Goal: Task Accomplishment & Management: Use online tool/utility

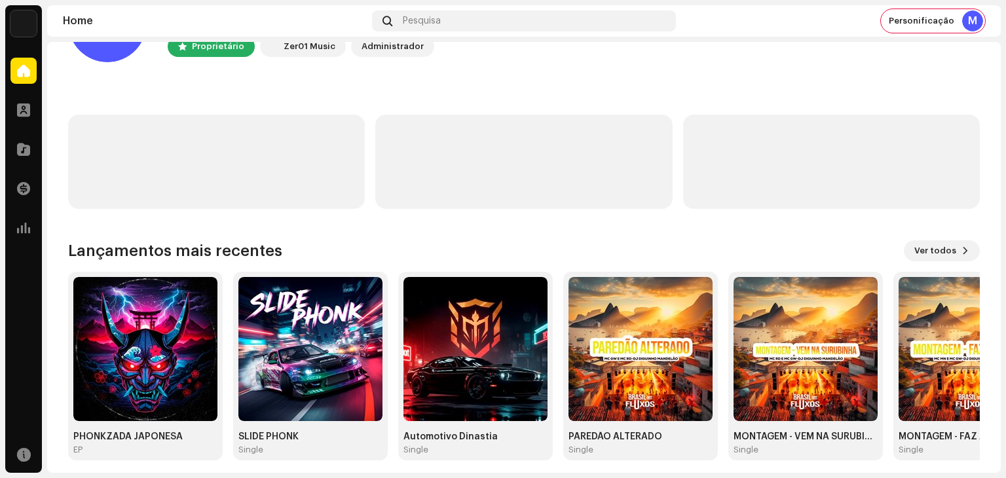
scroll to position [88, 0]
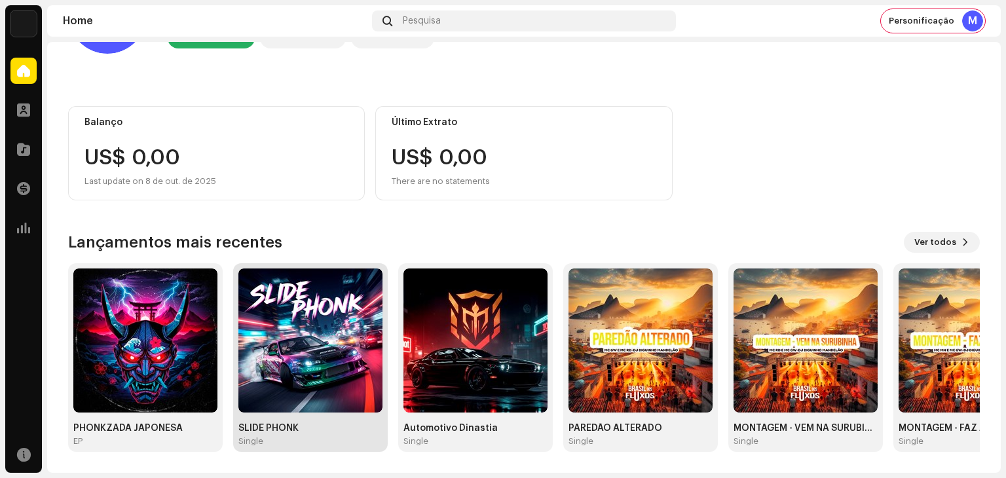
click at [331, 350] on img at bounding box center [310, 341] width 144 height 144
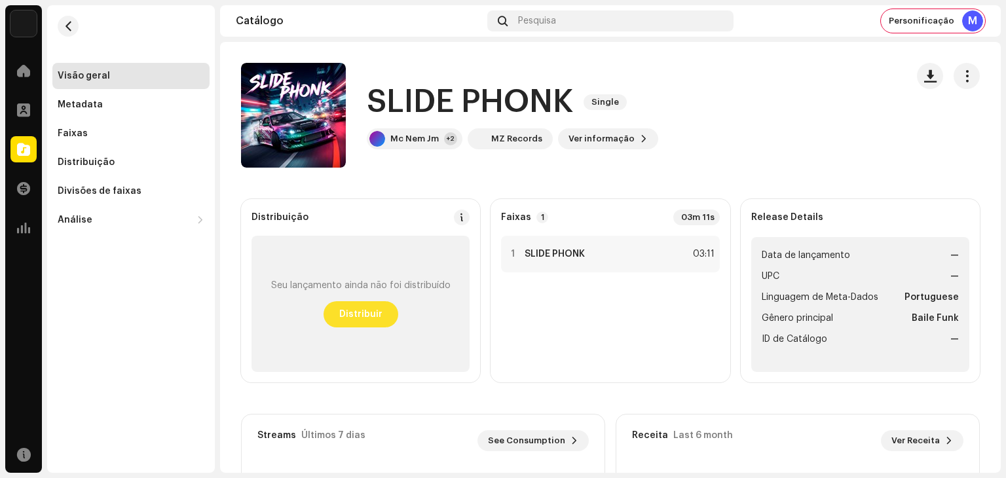
click at [370, 319] on span "Distribuir" at bounding box center [360, 314] width 43 height 26
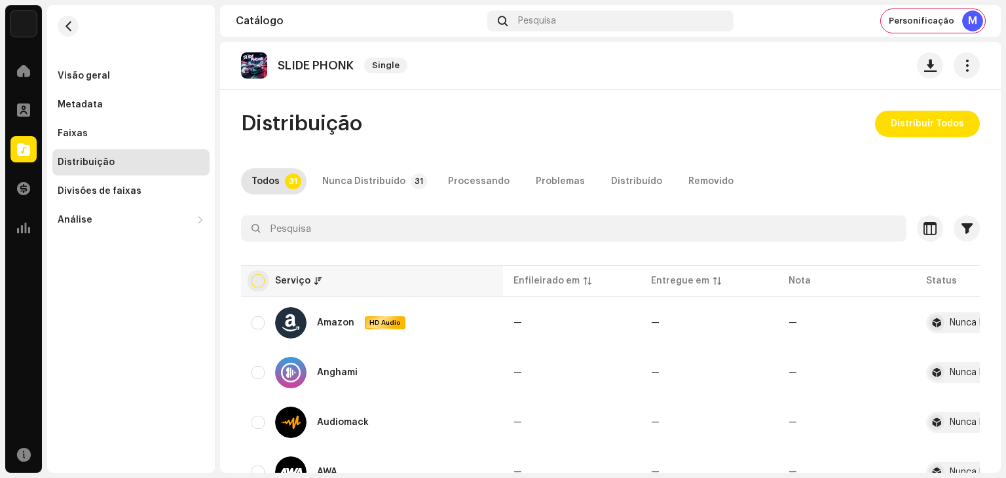
click at [259, 282] on input "checkbox" at bounding box center [258, 280] width 13 height 13
checkbox input "true"
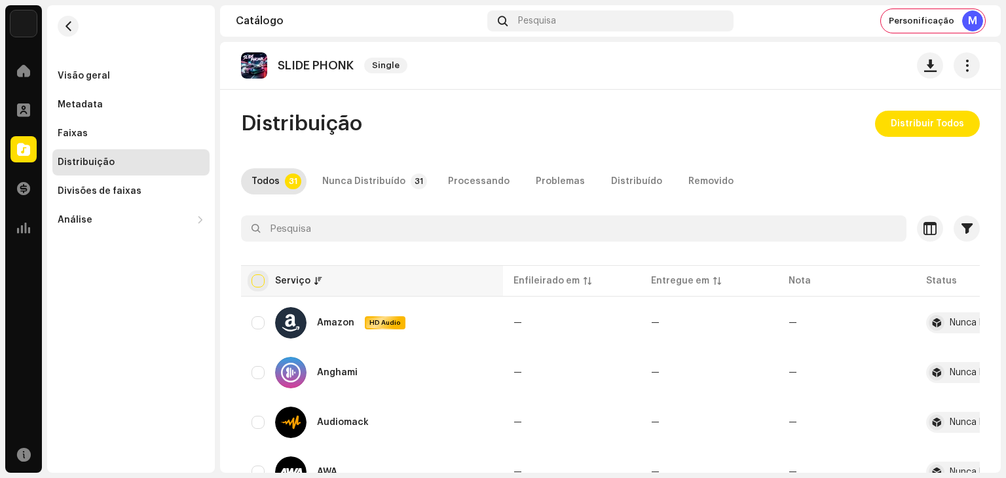
checkbox input "true"
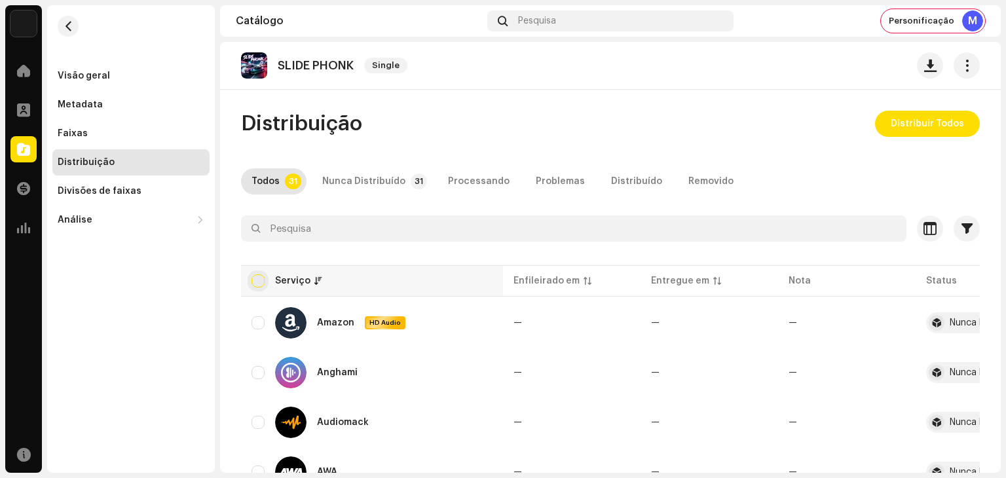
checkbox input "true"
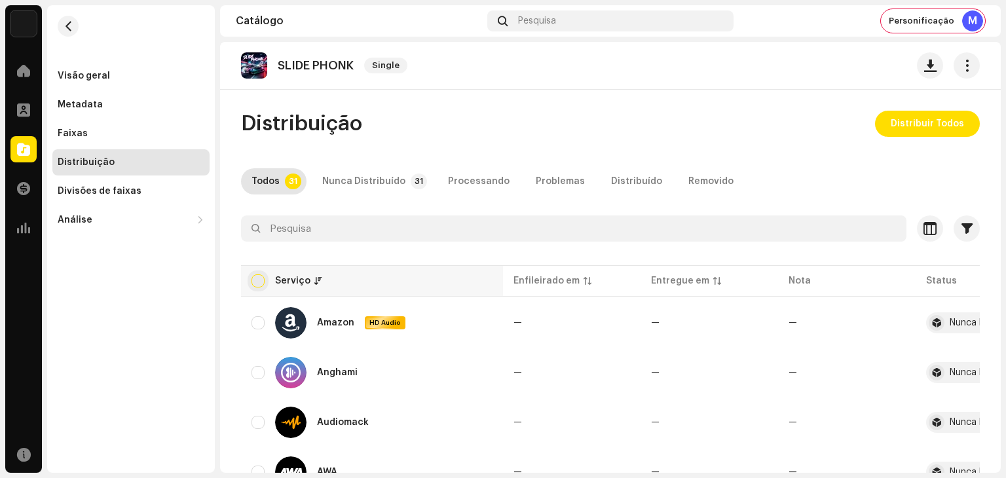
checkbox input "true"
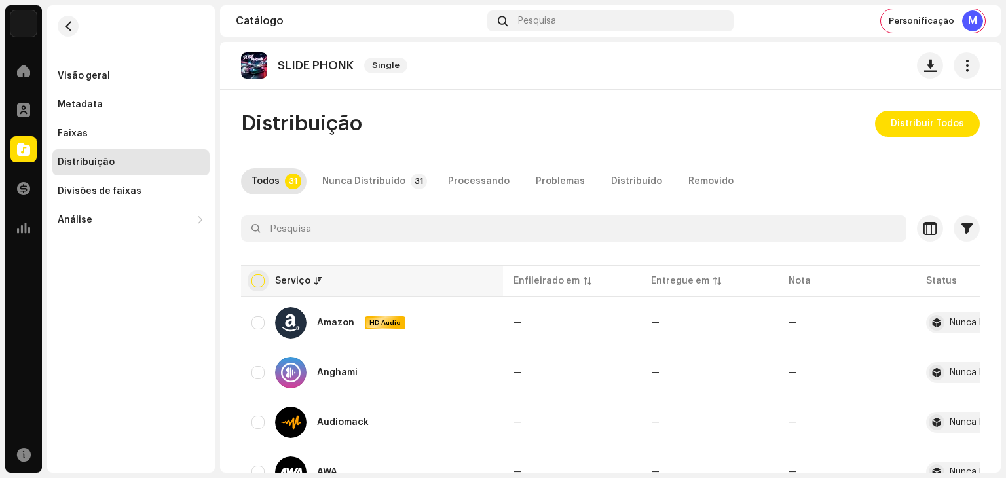
checkbox input "true"
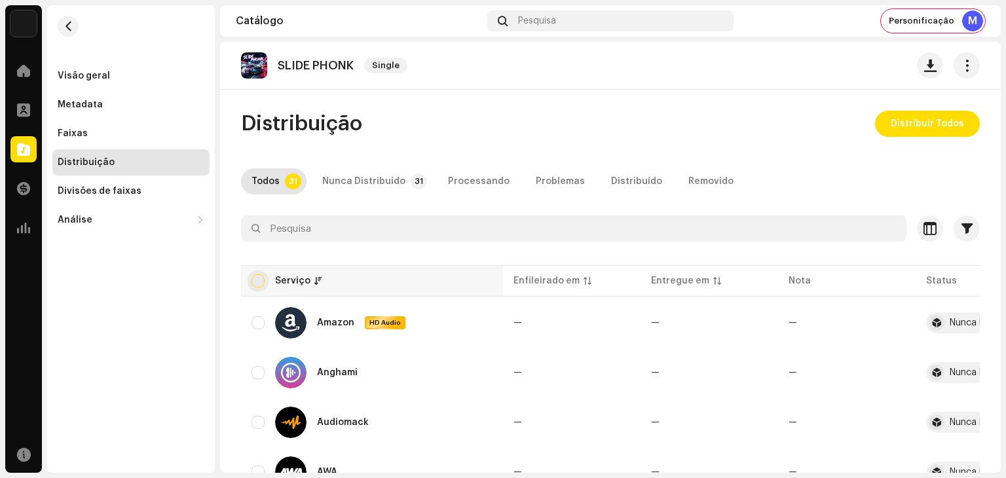
checkbox input "true"
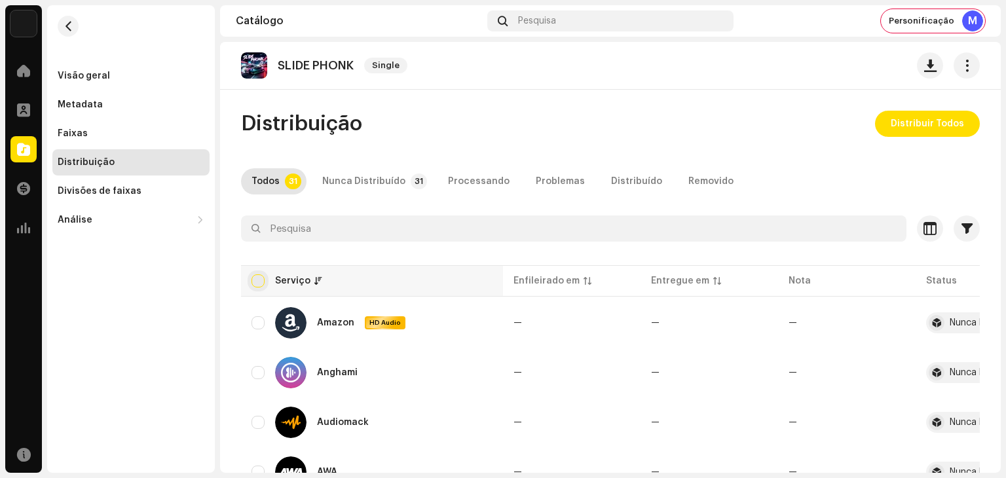
checkbox input "true"
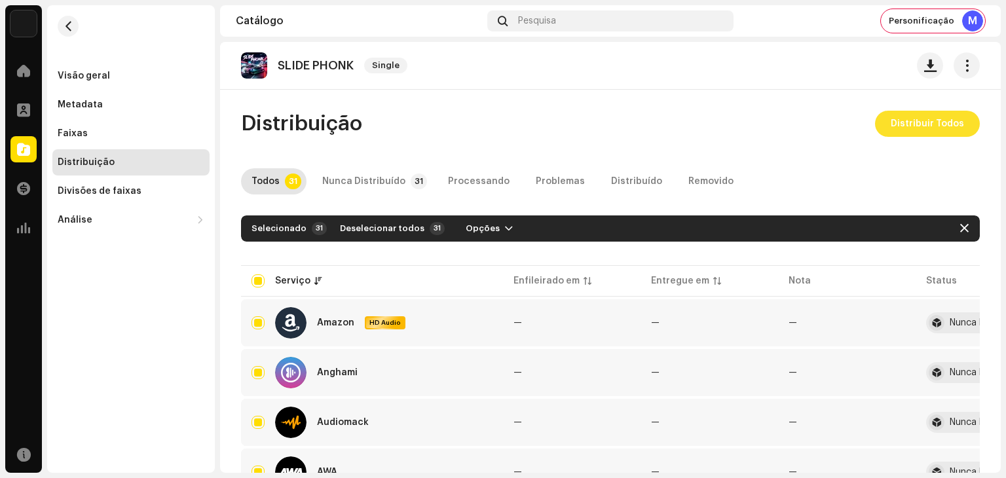
click at [934, 124] on span "Distribuir Todos" at bounding box center [927, 124] width 73 height 26
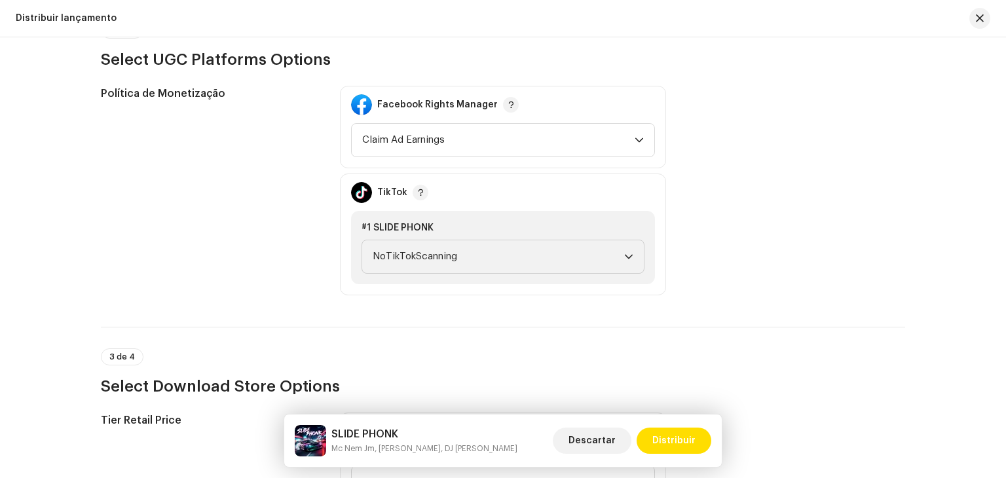
scroll to position [1509, 0]
click at [499, 256] on span "NoTikTokScanning" at bounding box center [499, 257] width 252 height 33
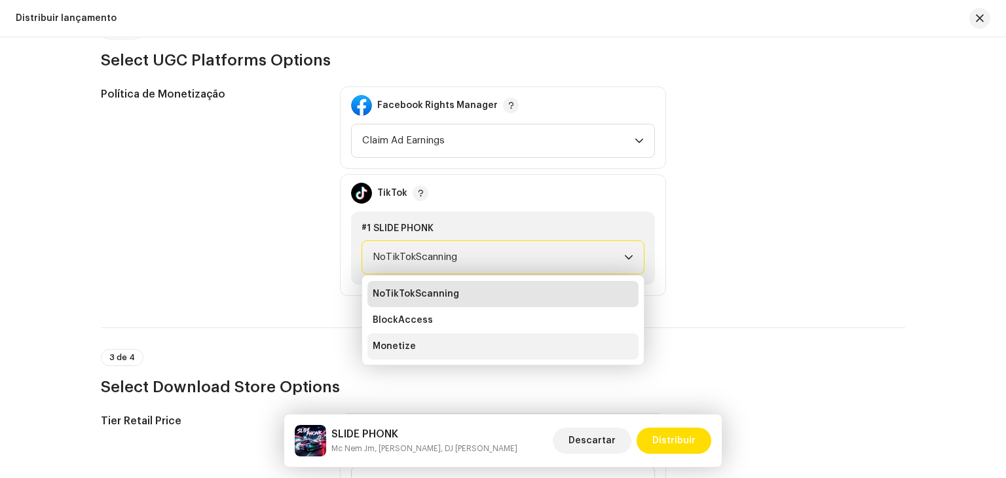
click at [422, 335] on li "Monetize" at bounding box center [503, 346] width 271 height 26
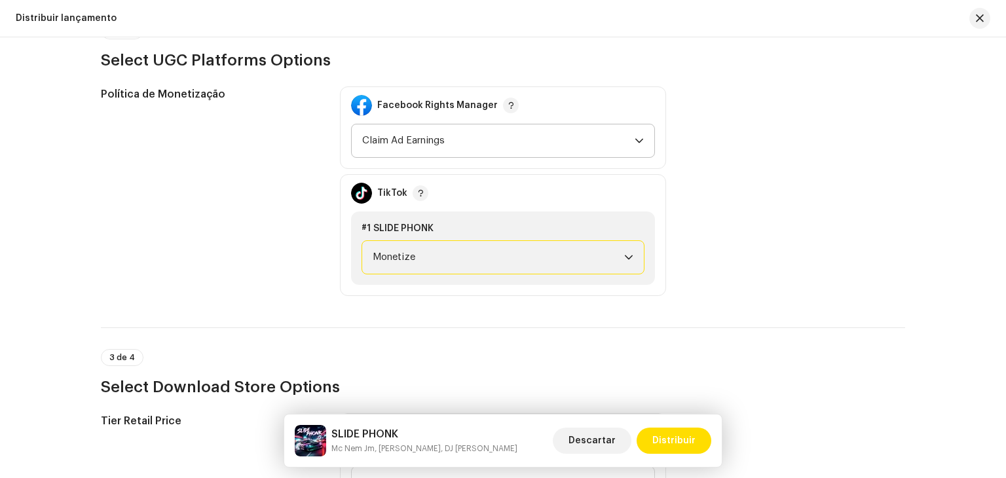
click at [452, 140] on span "Claim Ad Earnings" at bounding box center [498, 140] width 273 height 33
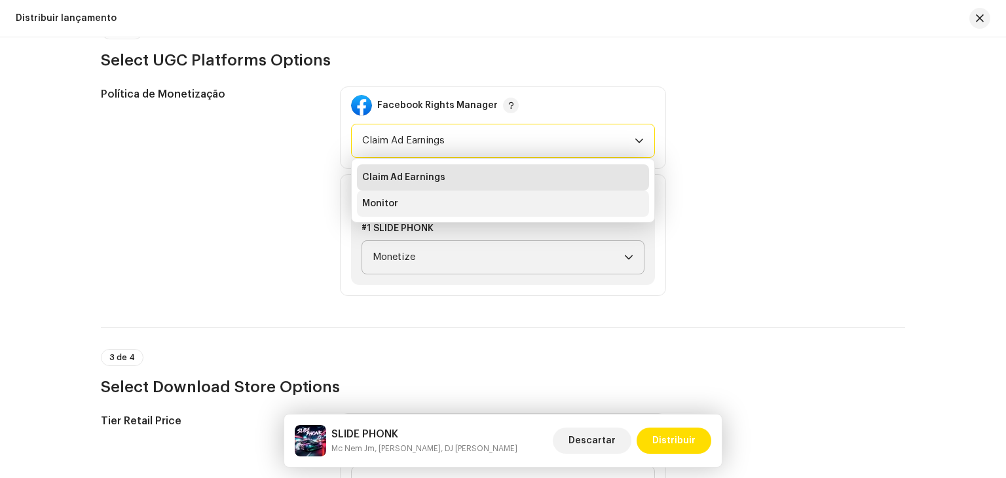
click at [435, 208] on li "Monitor" at bounding box center [503, 204] width 292 height 26
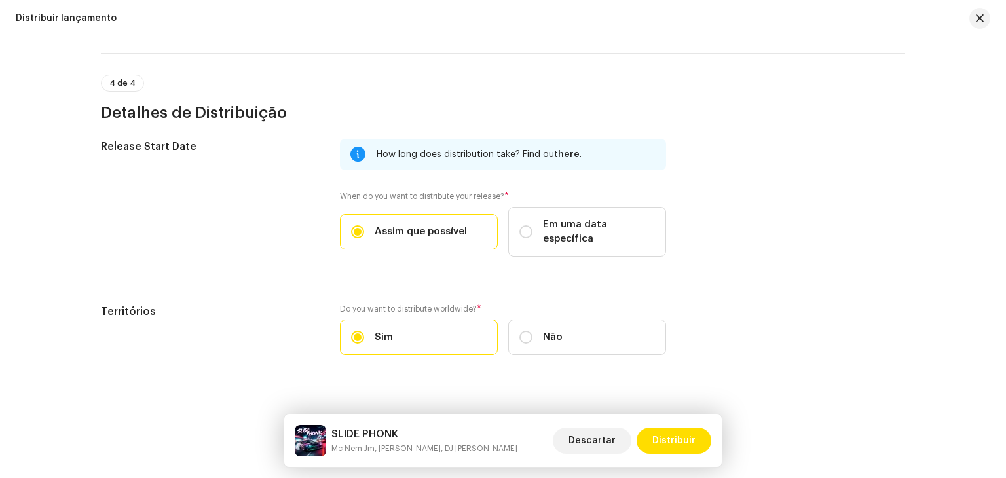
scroll to position [2105, 0]
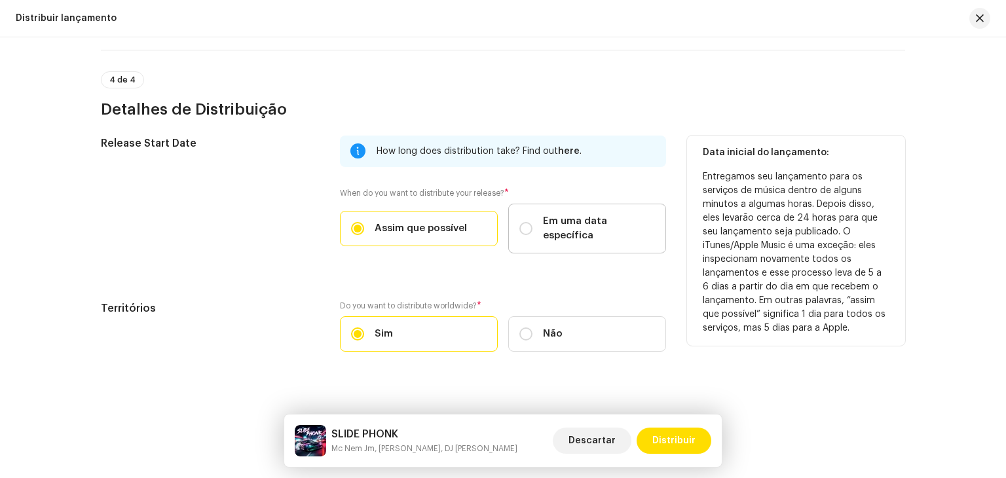
click at [543, 223] on span "Em uma data específica" at bounding box center [599, 228] width 112 height 29
click at [533, 223] on input "Em uma data específica" at bounding box center [525, 228] width 13 height 13
radio input "true"
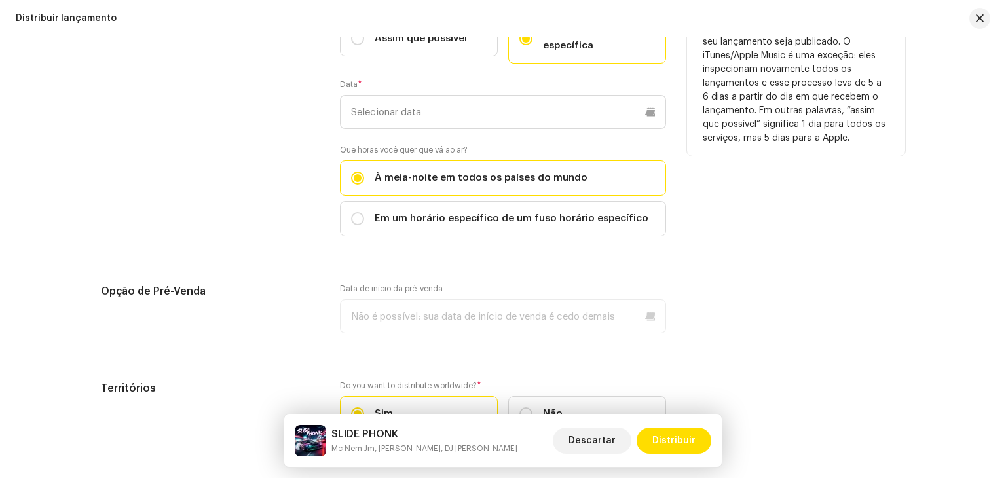
scroll to position [2302, 0]
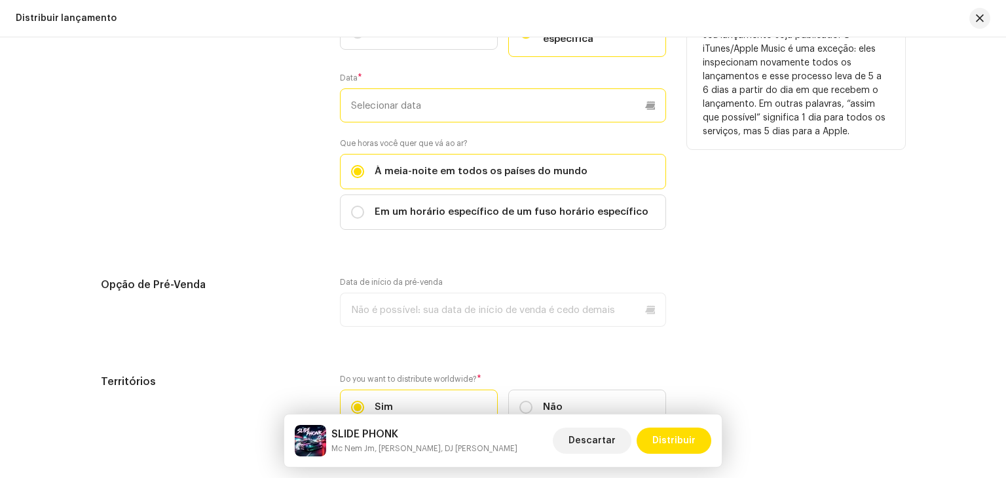
click at [442, 88] on input "text" at bounding box center [503, 105] width 326 height 34
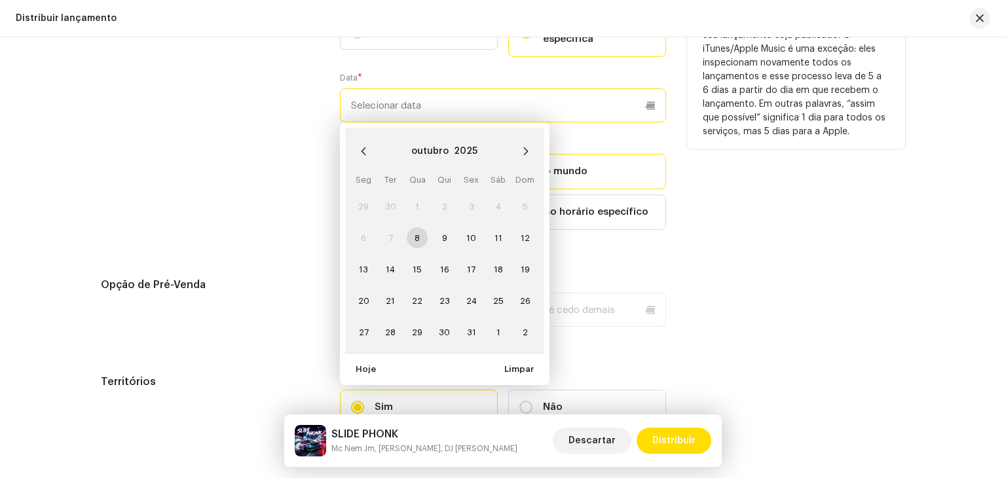
paste input "[DATE]"
type input "[DATE]"
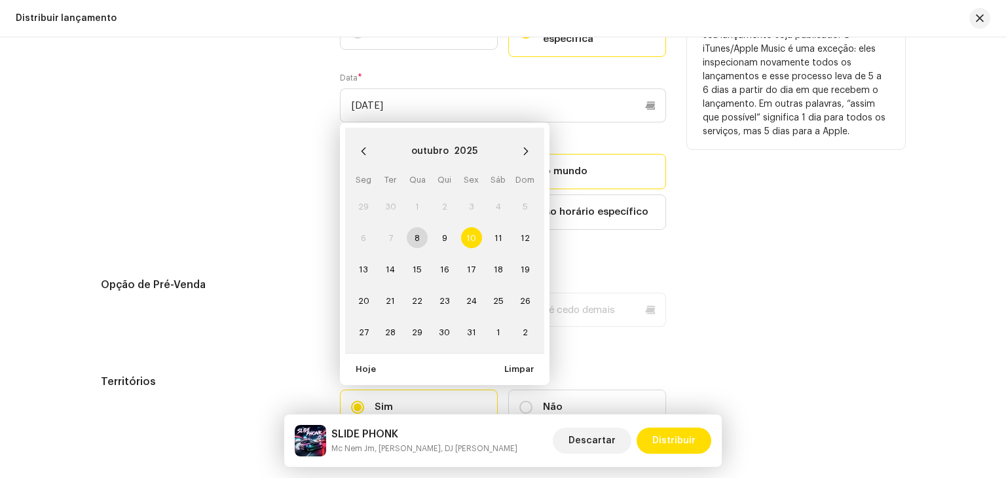
click at [464, 227] on span "10" at bounding box center [471, 237] width 21 height 21
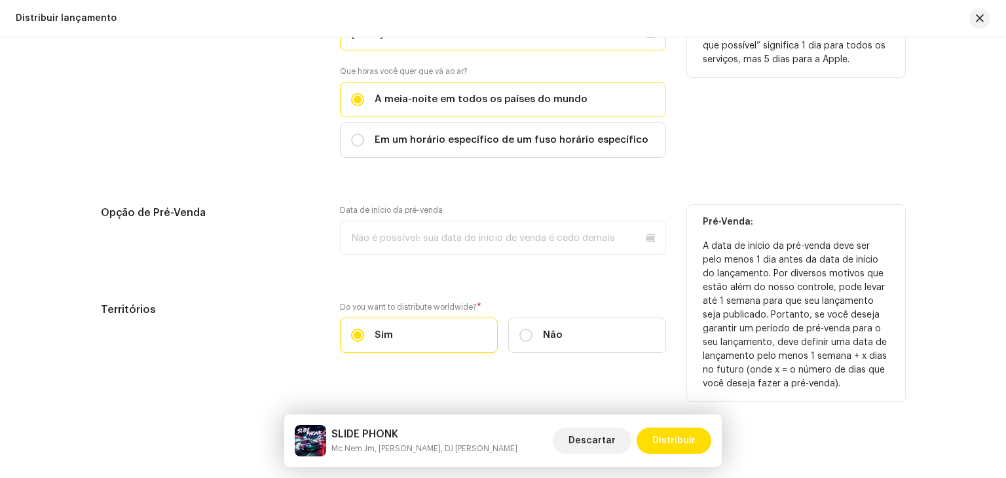
scroll to position [2376, 0]
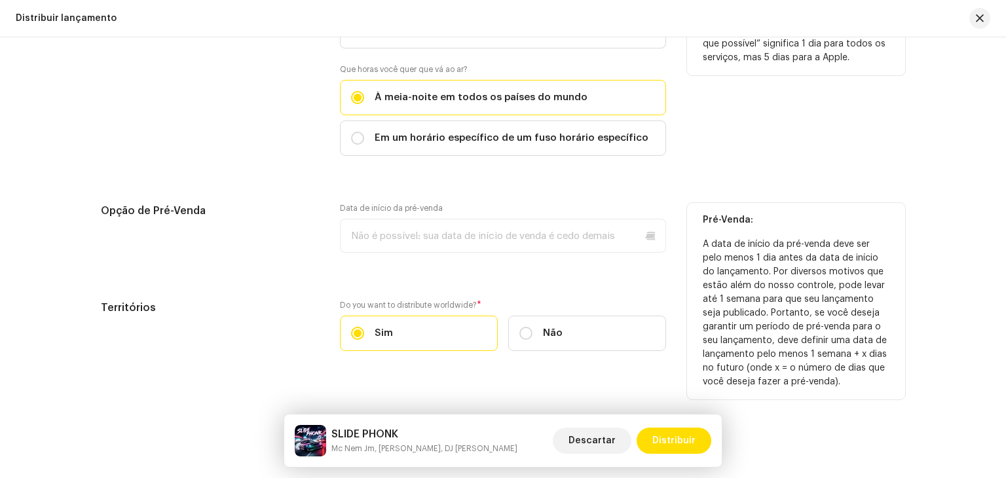
click at [436, 219] on p-datepicker at bounding box center [503, 236] width 326 height 34
click at [478, 226] on p-datepicker at bounding box center [503, 236] width 326 height 34
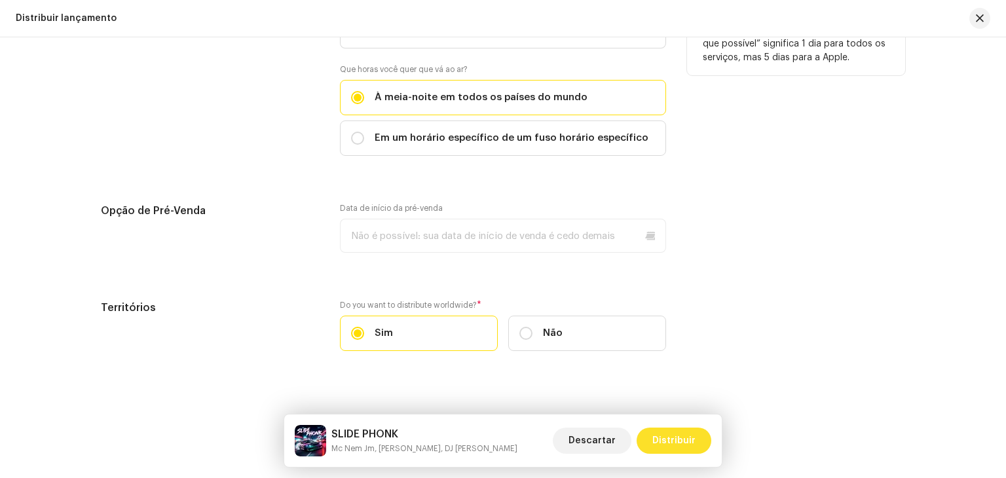
click at [671, 436] on span "Distribuir" at bounding box center [673, 441] width 43 height 26
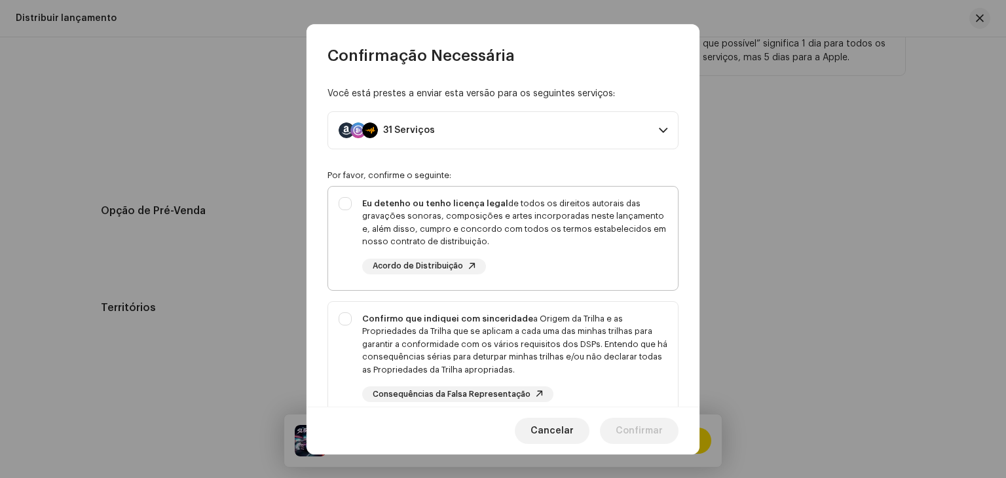
drag, startPoint x: 354, startPoint y: 215, endPoint x: 356, endPoint y: 249, distance: 34.2
click at [354, 215] on div "Eu detenho ou tenho licença legal de todos os direitos autorais das gravações s…" at bounding box center [503, 236] width 350 height 98
checkbox input "true"
click at [358, 311] on div "Confirmo que indiquei com sinceridade a Origem da Trilha e as Propriedades da T…" at bounding box center [503, 357] width 350 height 111
checkbox input "true"
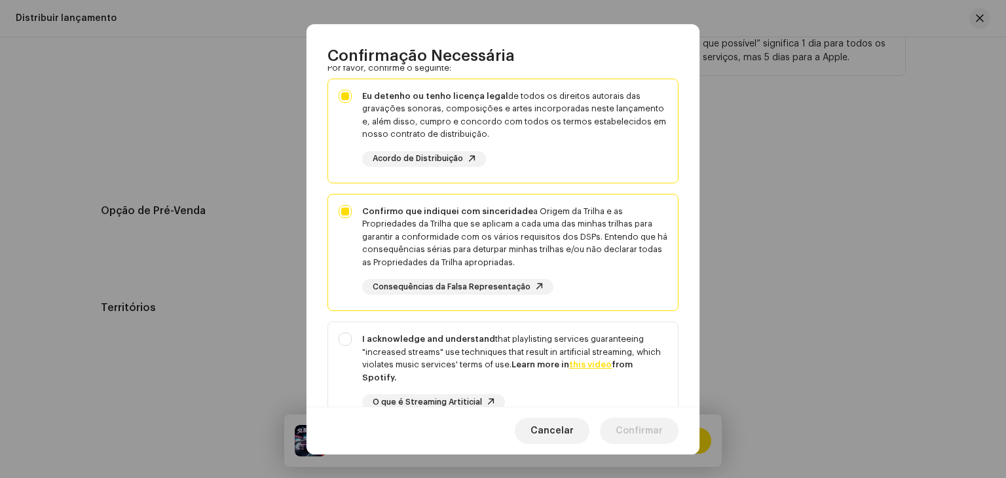
scroll to position [236, 0]
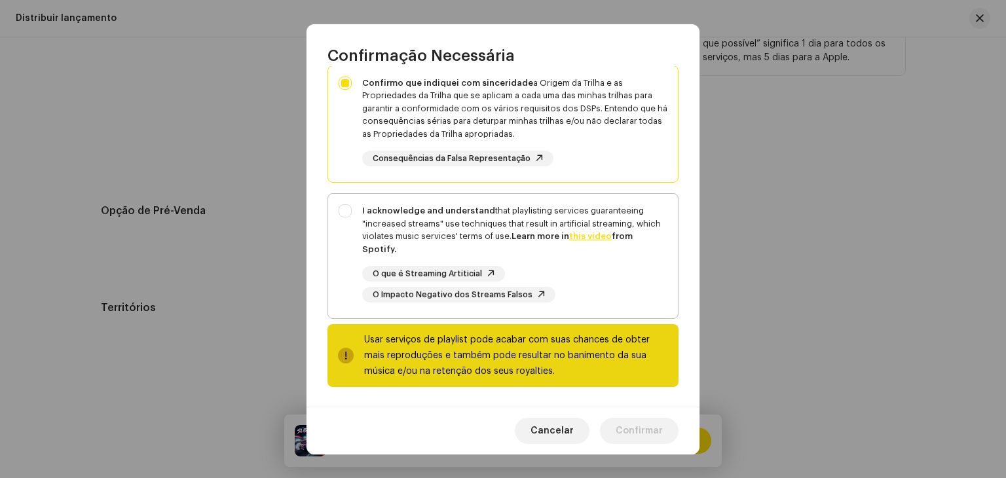
click at [351, 252] on div "I acknowledge and understand that playlisting services guaranteeing "increased …" at bounding box center [503, 253] width 350 height 119
checkbox input "true"
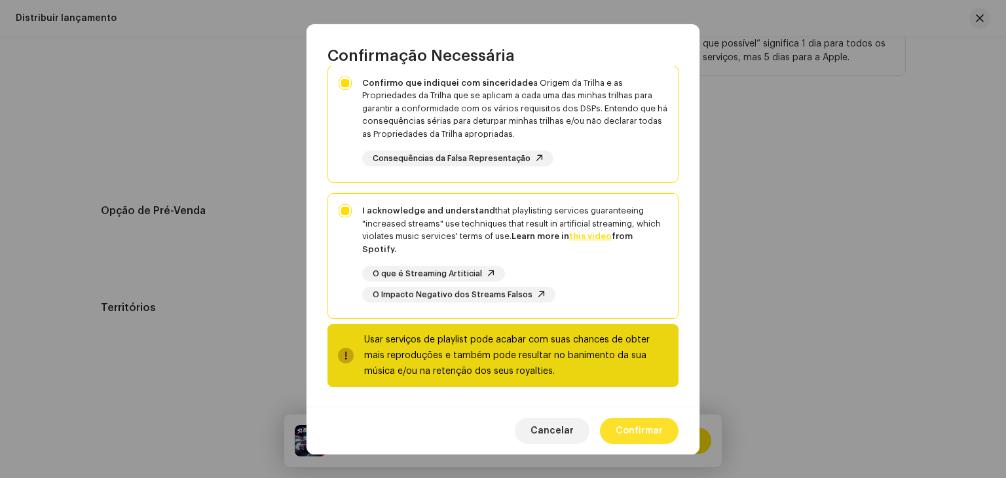
click at [632, 436] on span "Confirmar" at bounding box center [639, 431] width 47 height 26
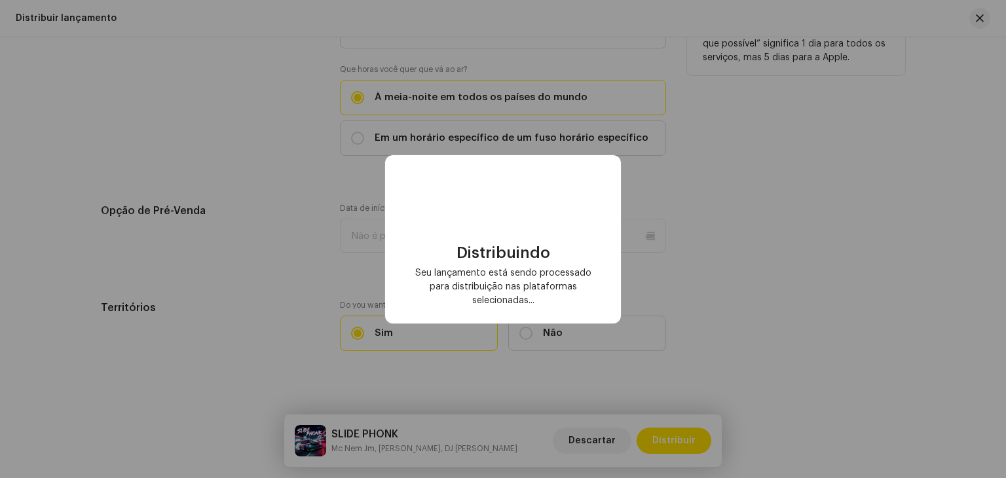
checkbox input "false"
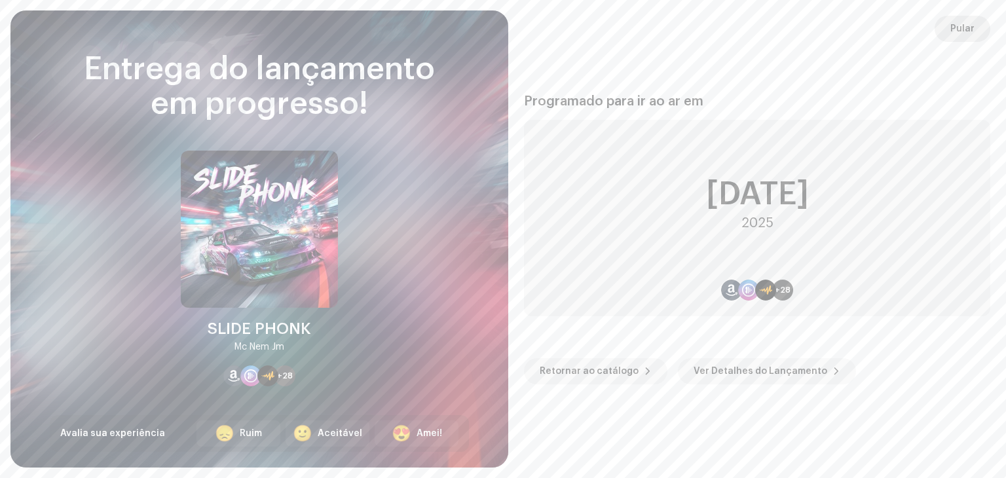
click at [953, 28] on span "Pular" at bounding box center [963, 29] width 24 height 26
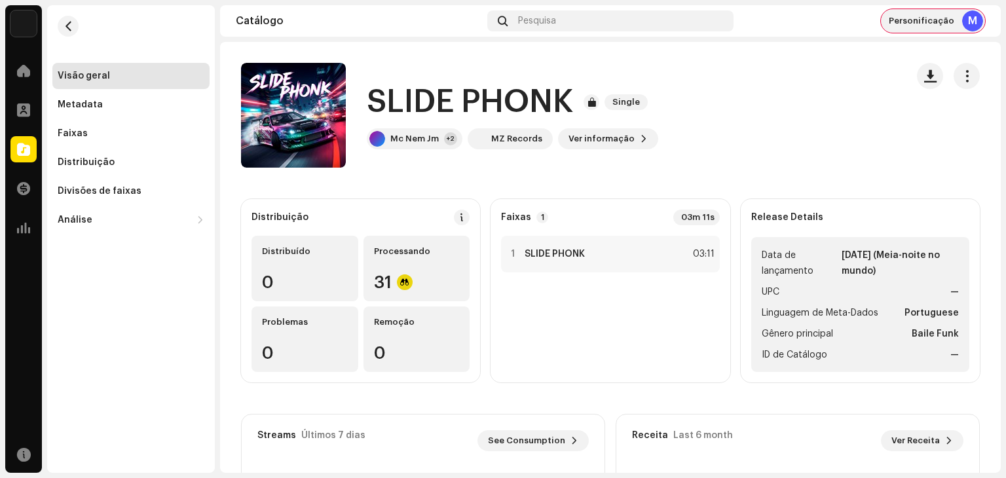
click at [964, 28] on re-a-cover "M" at bounding box center [972, 20] width 21 height 21
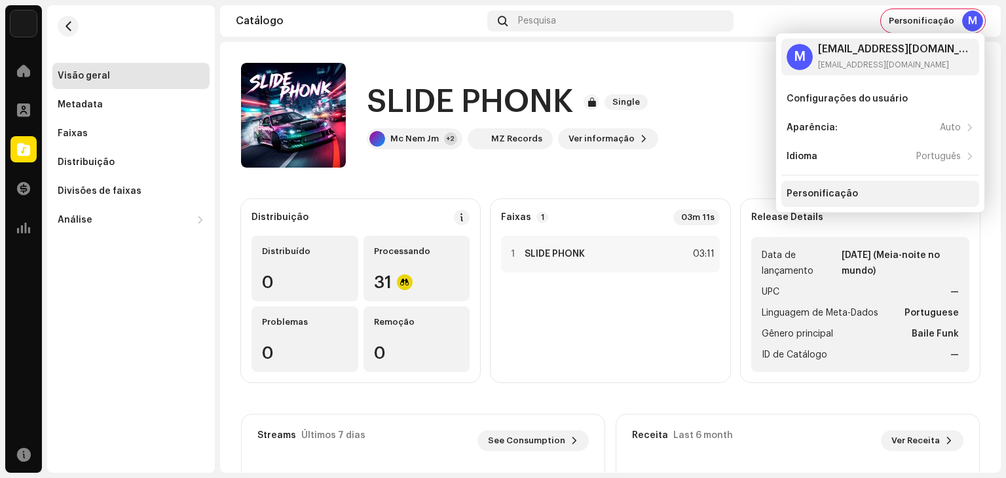
click at [856, 185] on div "Personificação" at bounding box center [881, 194] width 198 height 26
